Goal: Task Accomplishment & Management: Use online tool/utility

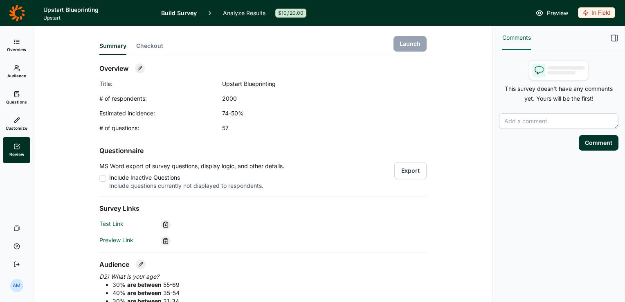
click at [18, 42] on icon at bounding box center [17, 41] width 7 height 7
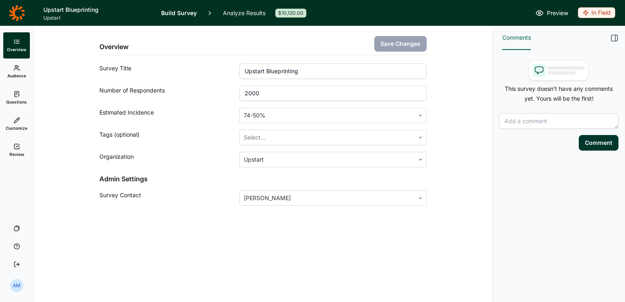
click at [248, 15] on link "Analyze Results" at bounding box center [244, 13] width 43 height 26
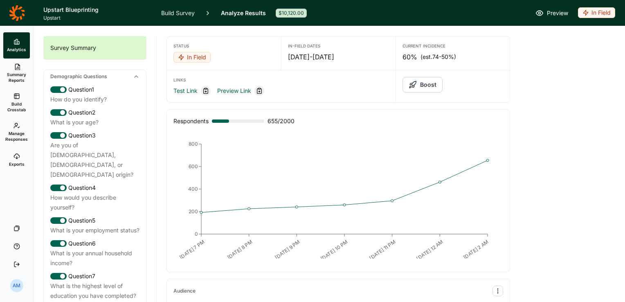
click at [177, 14] on link "Build Survey" at bounding box center [178, 13] width 34 height 26
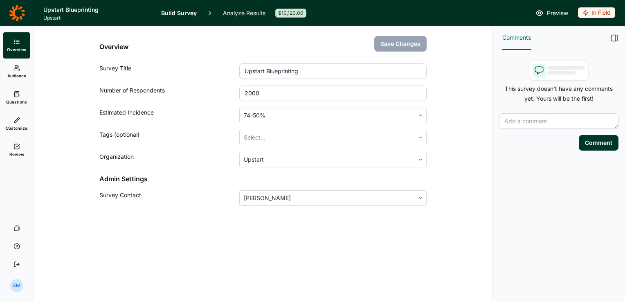
drag, startPoint x: 269, startPoint y: 93, endPoint x: 219, endPoint y: 93, distance: 49.5
click at [219, 93] on div "Number of Respondents 2000" at bounding box center [262, 94] width 327 height 16
type input "750"
click at [398, 43] on button "Save Changes" at bounding box center [401, 44] width 52 height 16
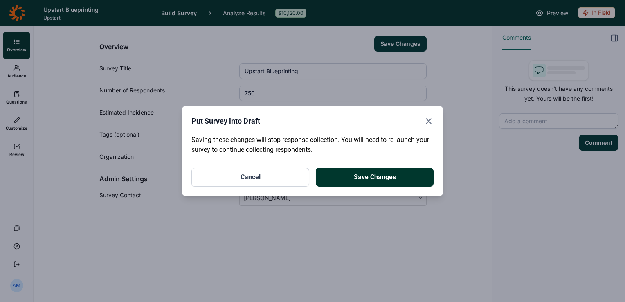
click at [375, 178] on button "Save Changes" at bounding box center [375, 177] width 118 height 19
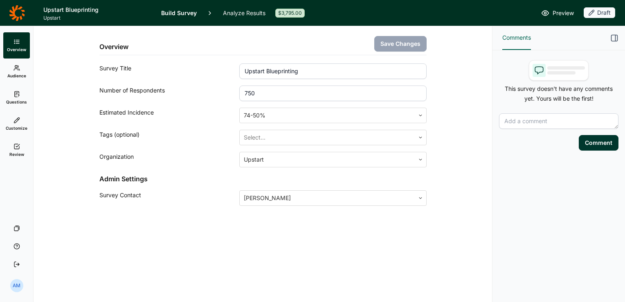
click at [553, 10] on span "Preview" at bounding box center [563, 13] width 21 height 10
click at [17, 141] on link "Review" at bounding box center [16, 150] width 27 height 26
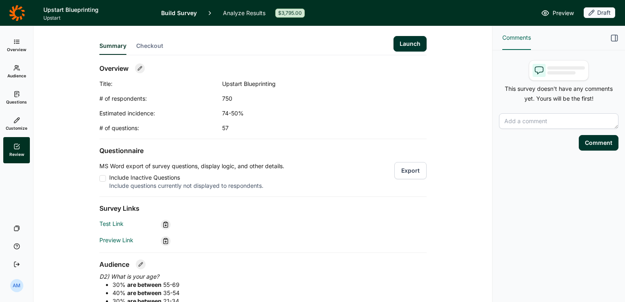
click at [406, 43] on button "Launch" at bounding box center [410, 44] width 33 height 16
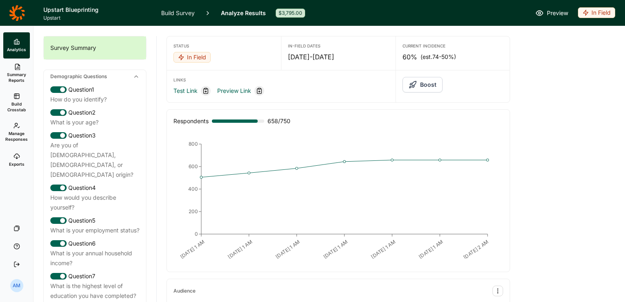
click at [16, 104] on span "Build Crosstab" at bounding box center [17, 106] width 20 height 11
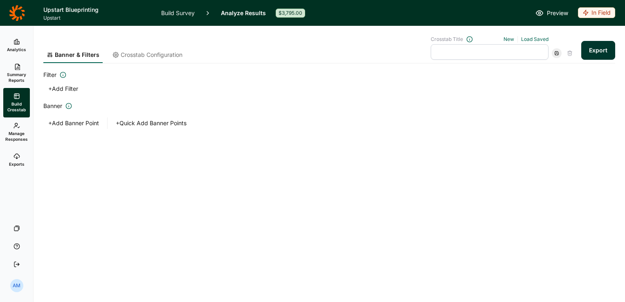
click at [598, 51] on button "Export" at bounding box center [599, 50] width 34 height 19
click at [569, 280] on link "download your file here" at bounding box center [550, 279] width 64 height 7
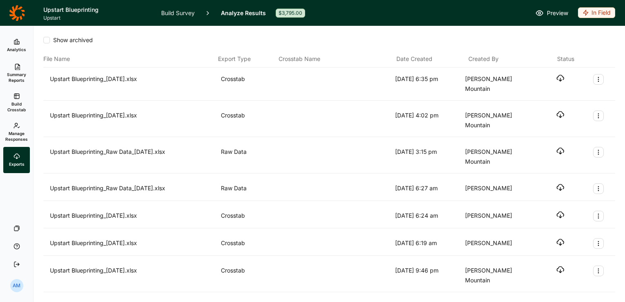
click at [557, 76] on icon "button" at bounding box center [561, 78] width 8 height 8
